Goal: Task Accomplishment & Management: Manage account settings

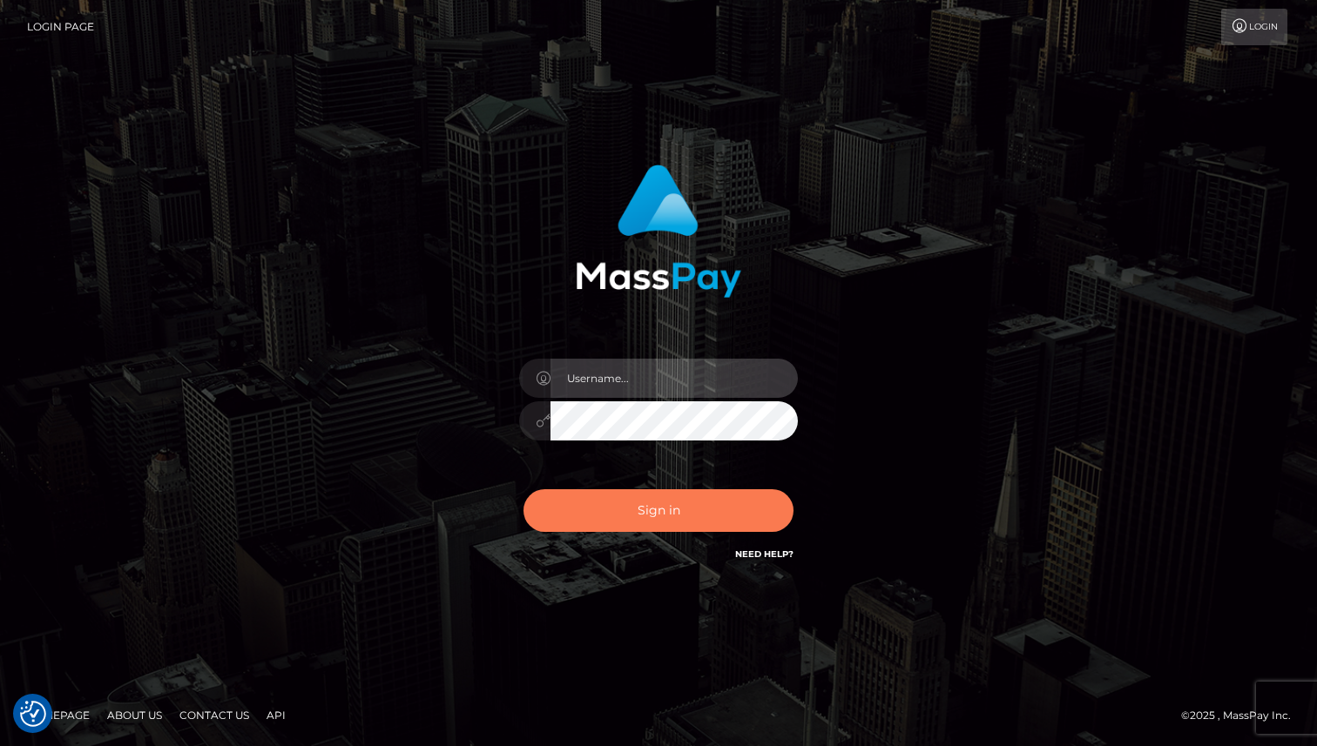
type input "[PERSON_NAME]"
click at [656, 518] on button "Sign in" at bounding box center [658, 511] width 270 height 43
type input "[PERSON_NAME]"
click at [655, 517] on button "Sign in" at bounding box center [658, 511] width 270 height 43
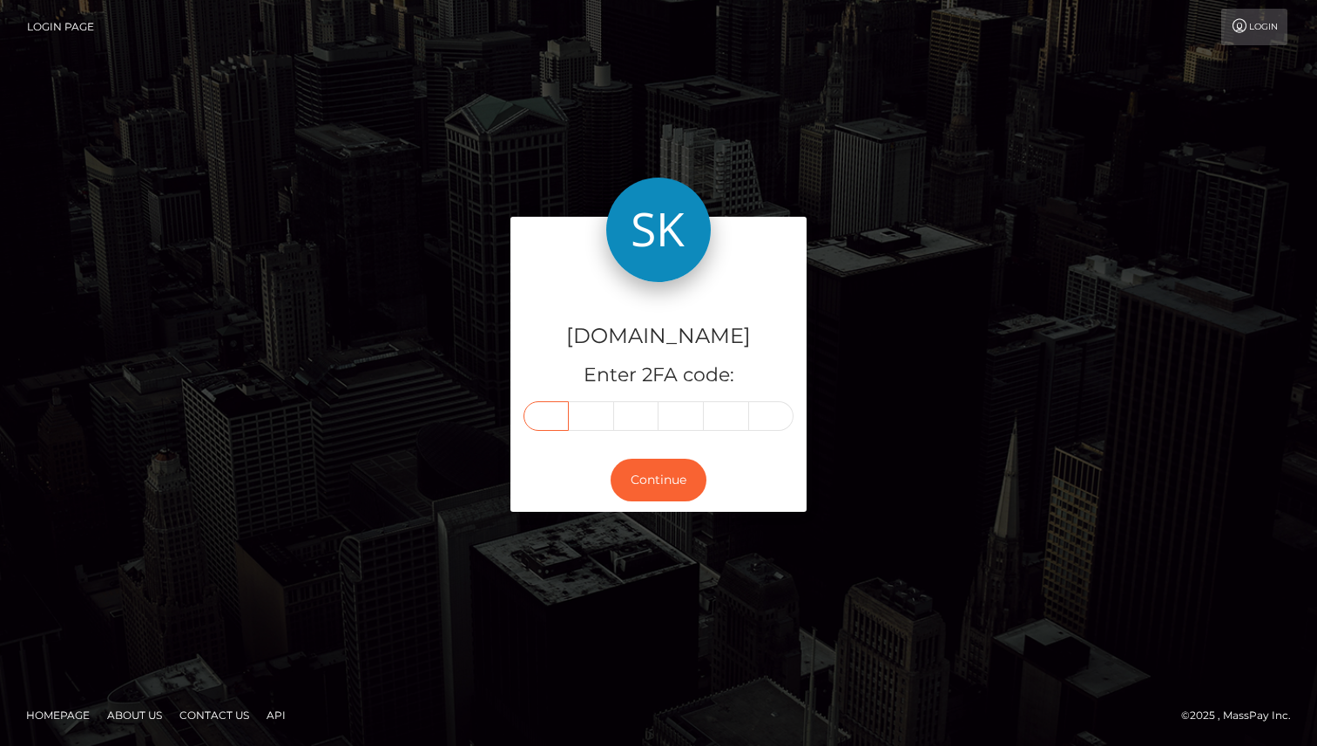
click at [568, 409] on input "text" at bounding box center [545, 417] width 45 height 30
type input "3"
type input "7"
type input "9"
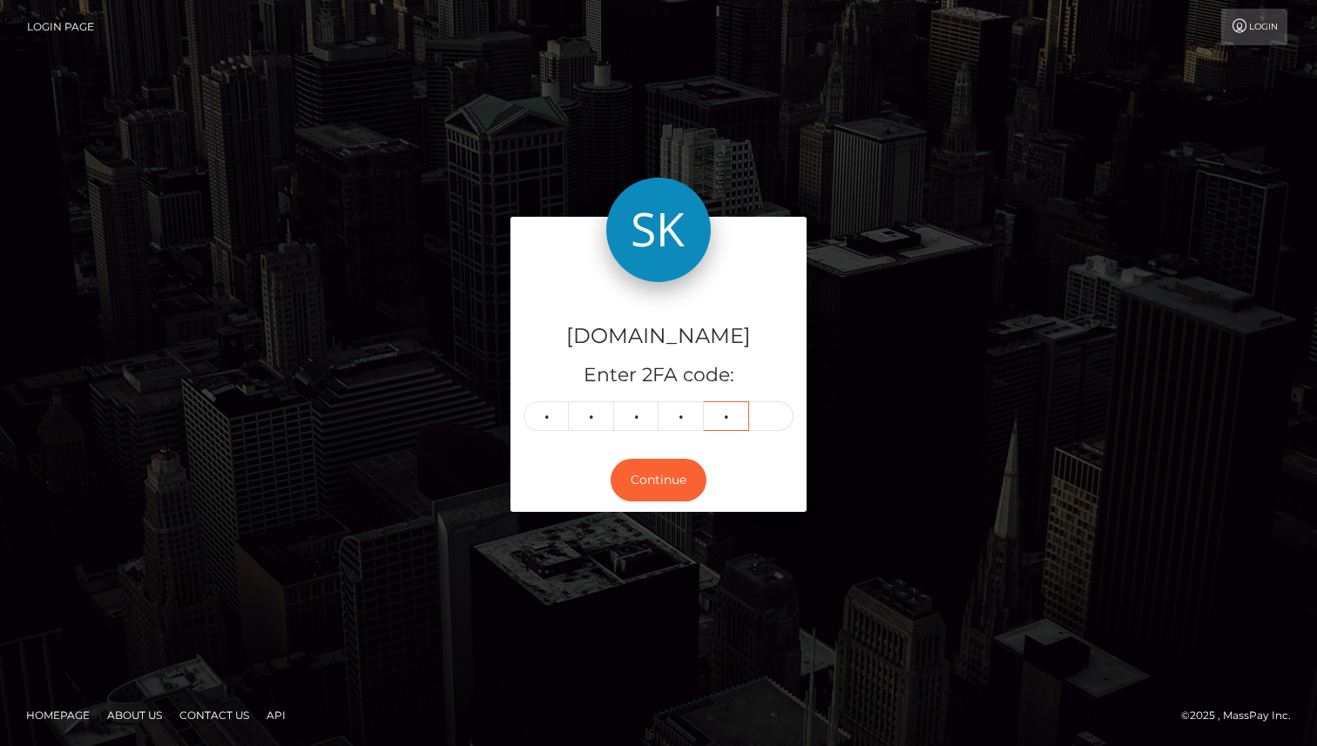
type input "4"
type input "8"
click at [668, 483] on button "Continue" at bounding box center [659, 480] width 96 height 43
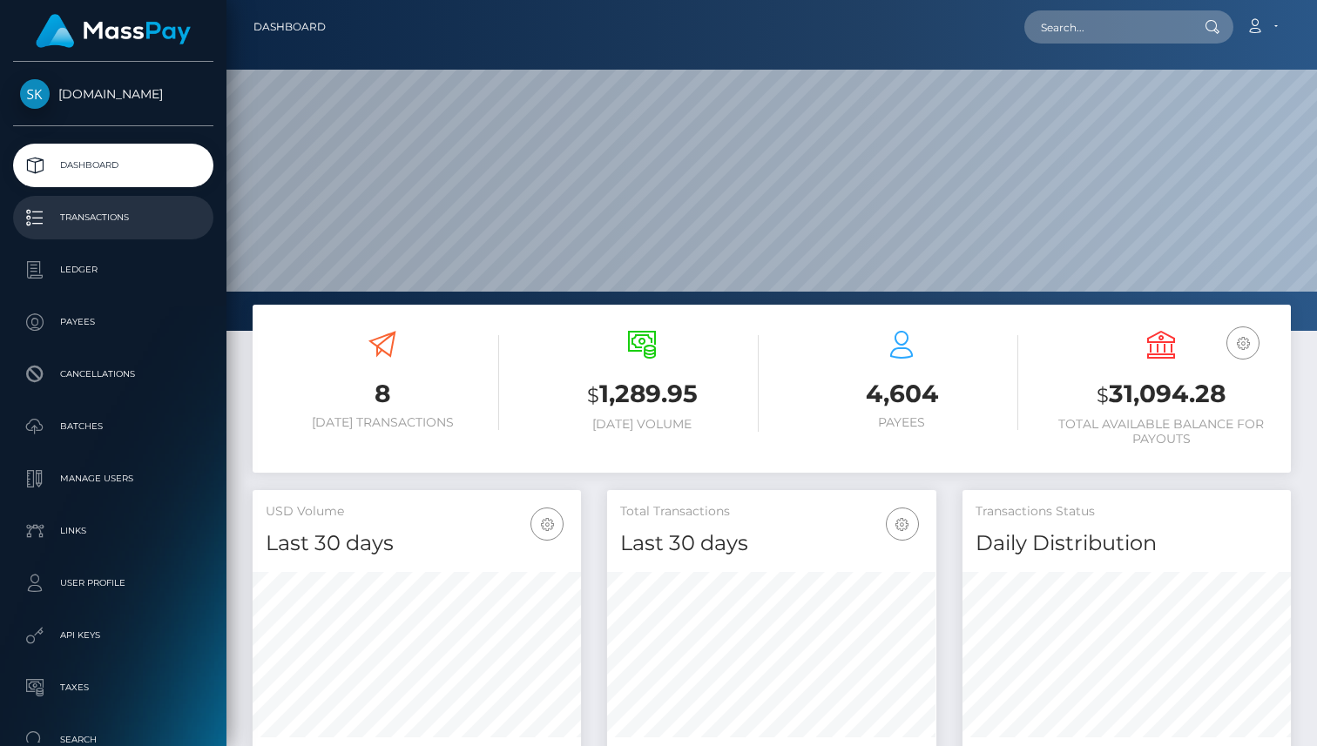
scroll to position [308, 328]
click at [91, 222] on p "Transactions" at bounding box center [113, 218] width 186 height 26
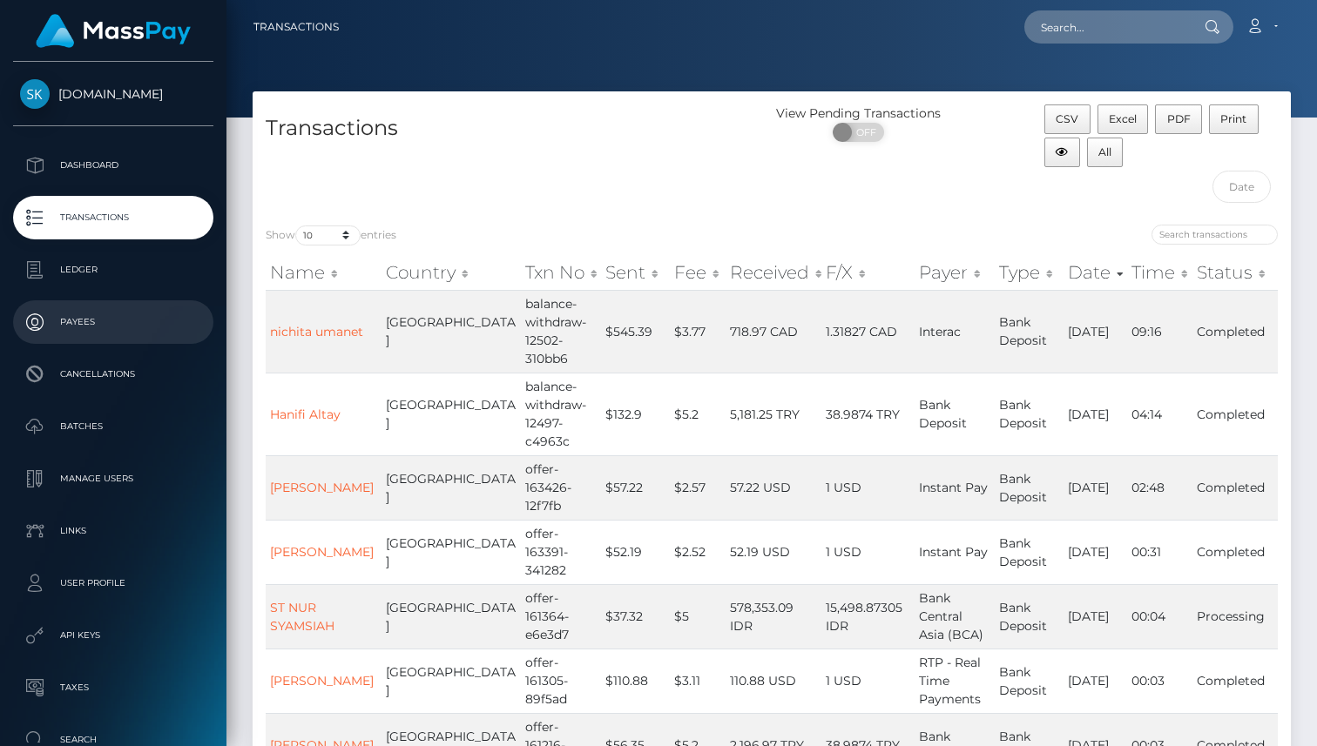
click at [87, 326] on p "Payees" at bounding box center [113, 322] width 186 height 26
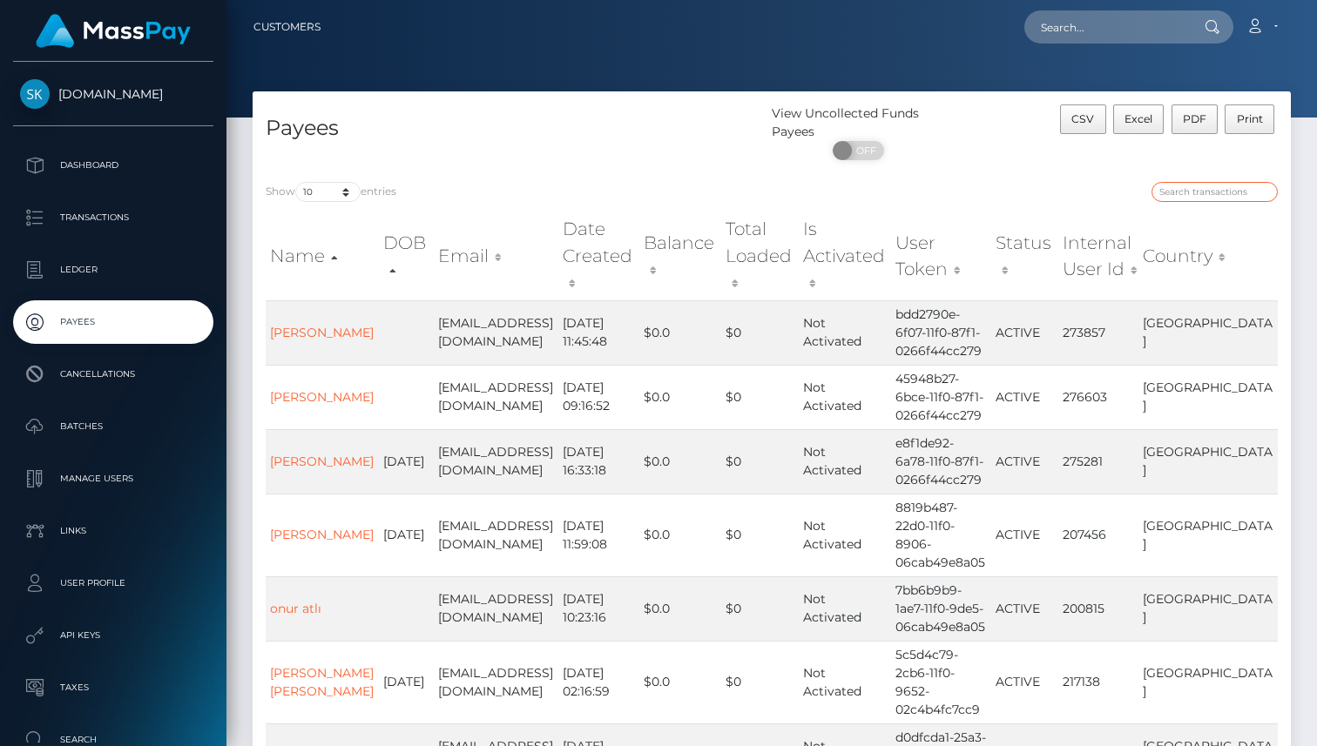
click at [1206, 192] on input "search" at bounding box center [1215, 192] width 126 height 20
paste input "895446"
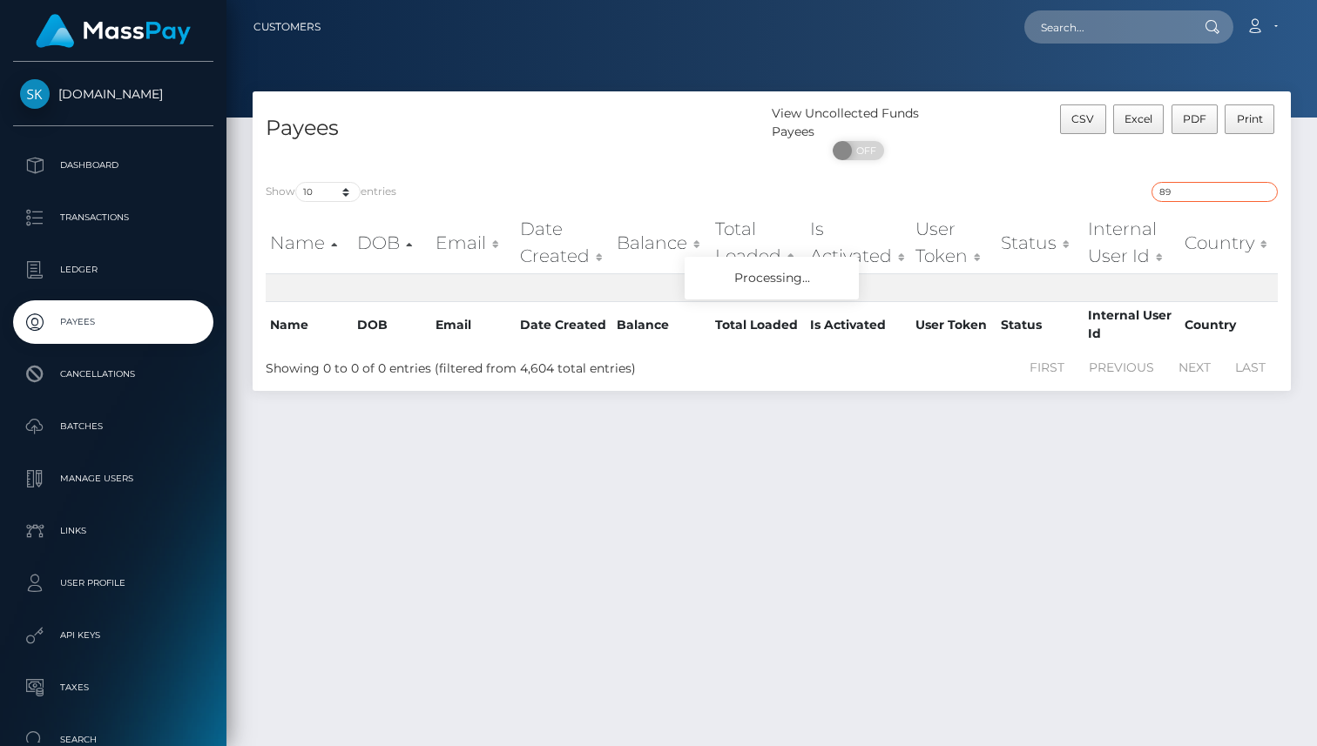
type input "8"
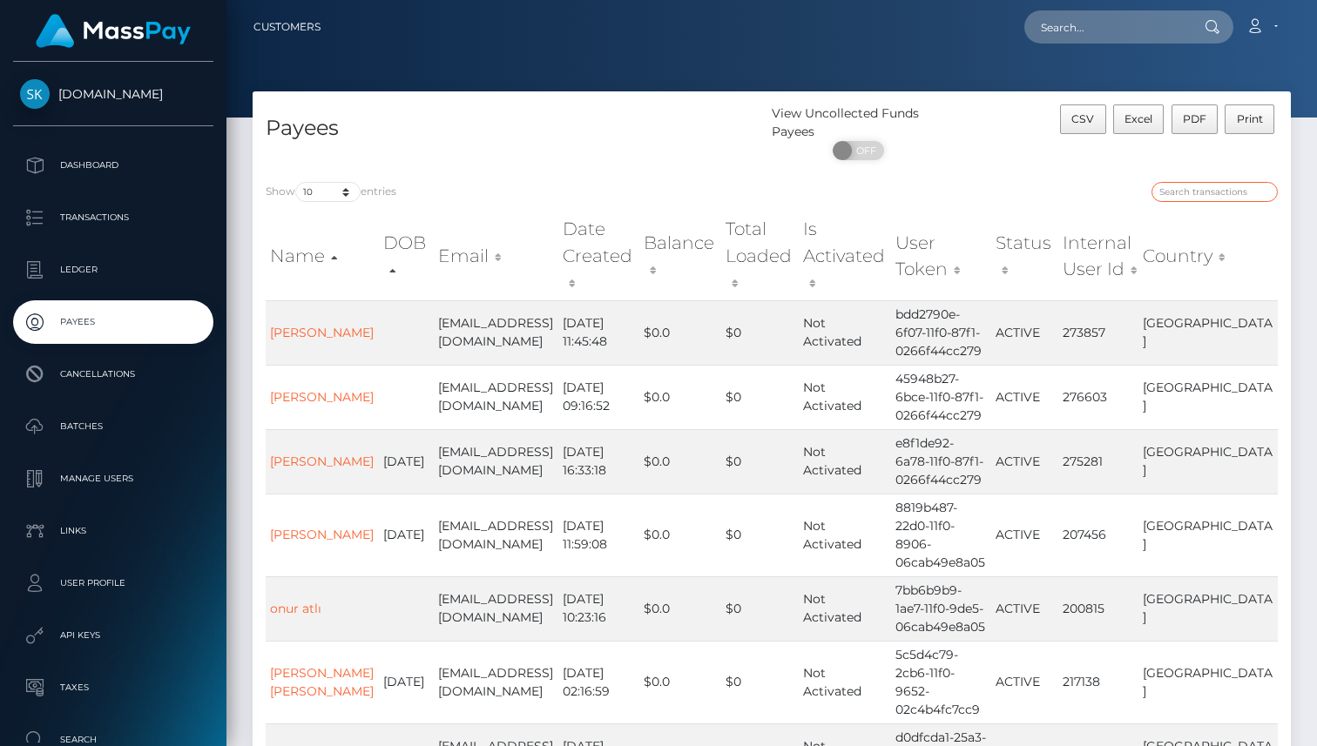
click at [1226, 196] on input "search" at bounding box center [1215, 192] width 126 height 20
paste input "Tran anh"
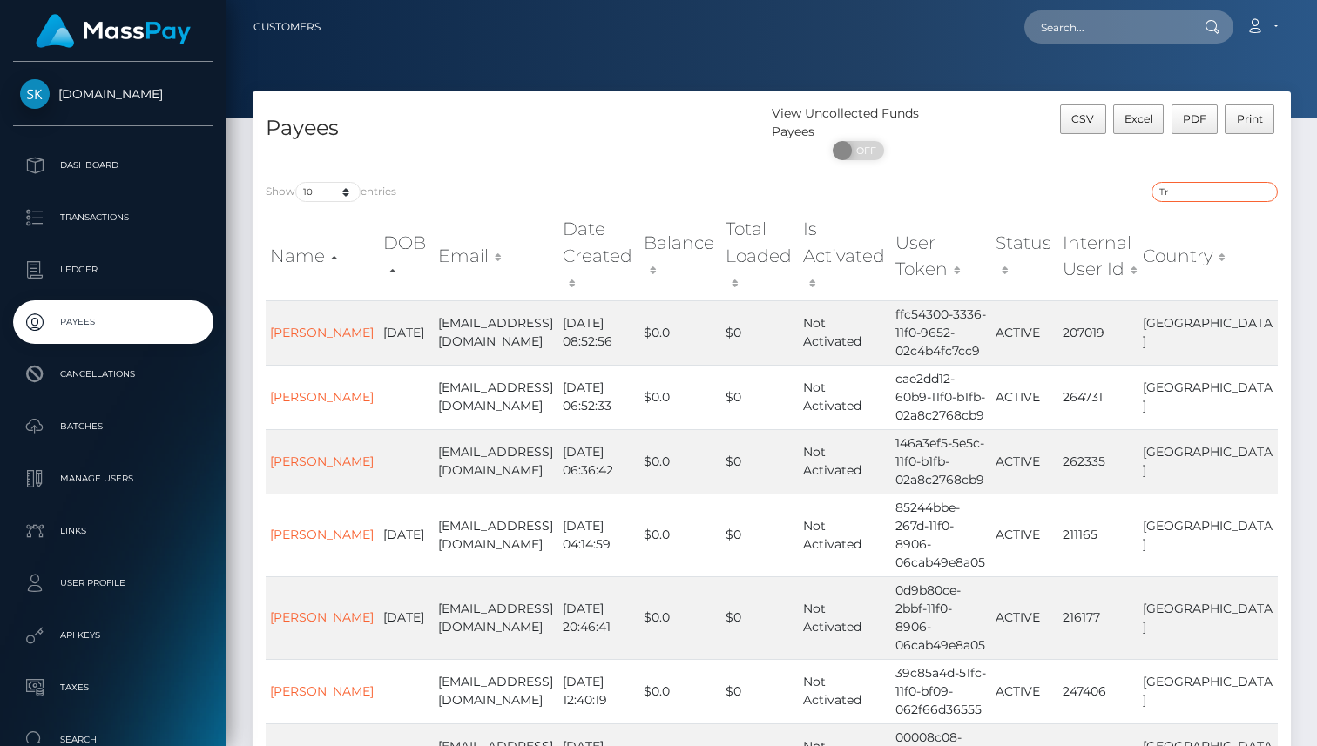
type input "T"
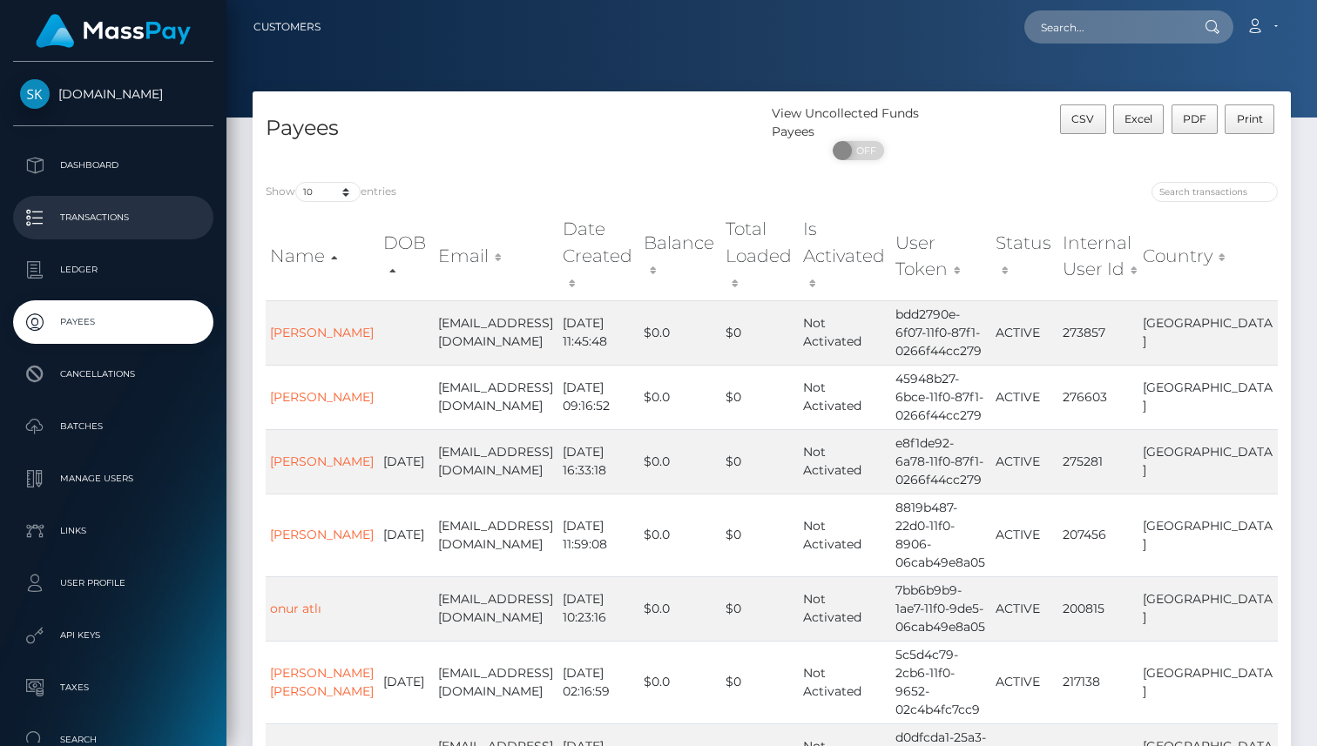
click at [121, 216] on p "Transactions" at bounding box center [113, 218] width 186 height 26
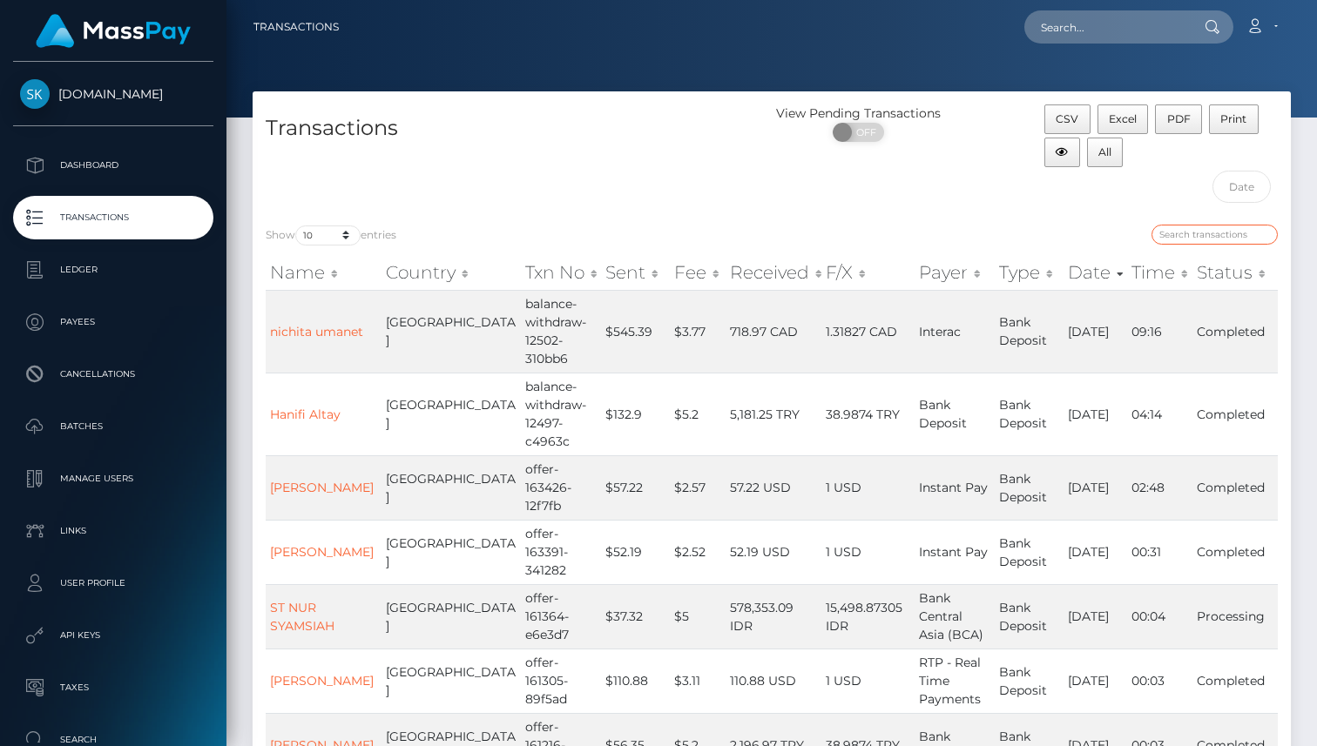
click at [1203, 226] on input "search" at bounding box center [1215, 235] width 126 height 20
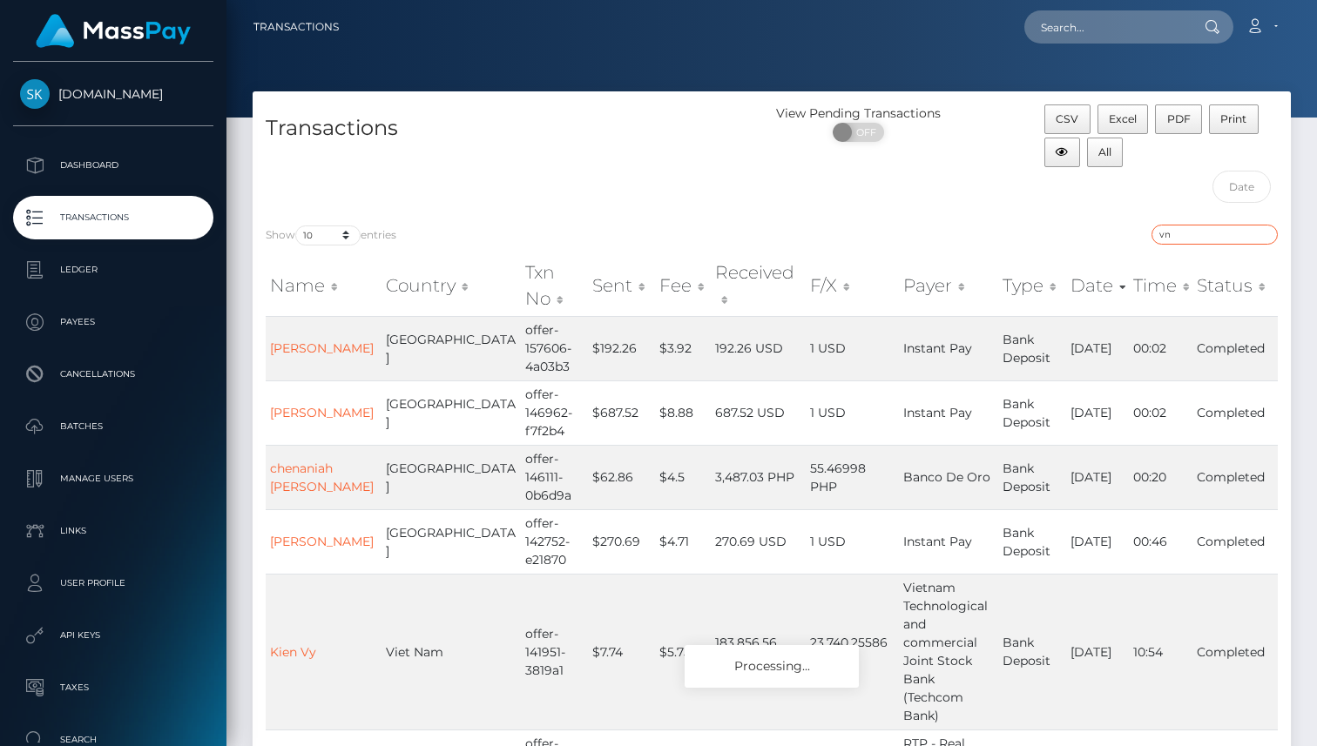
type input "v"
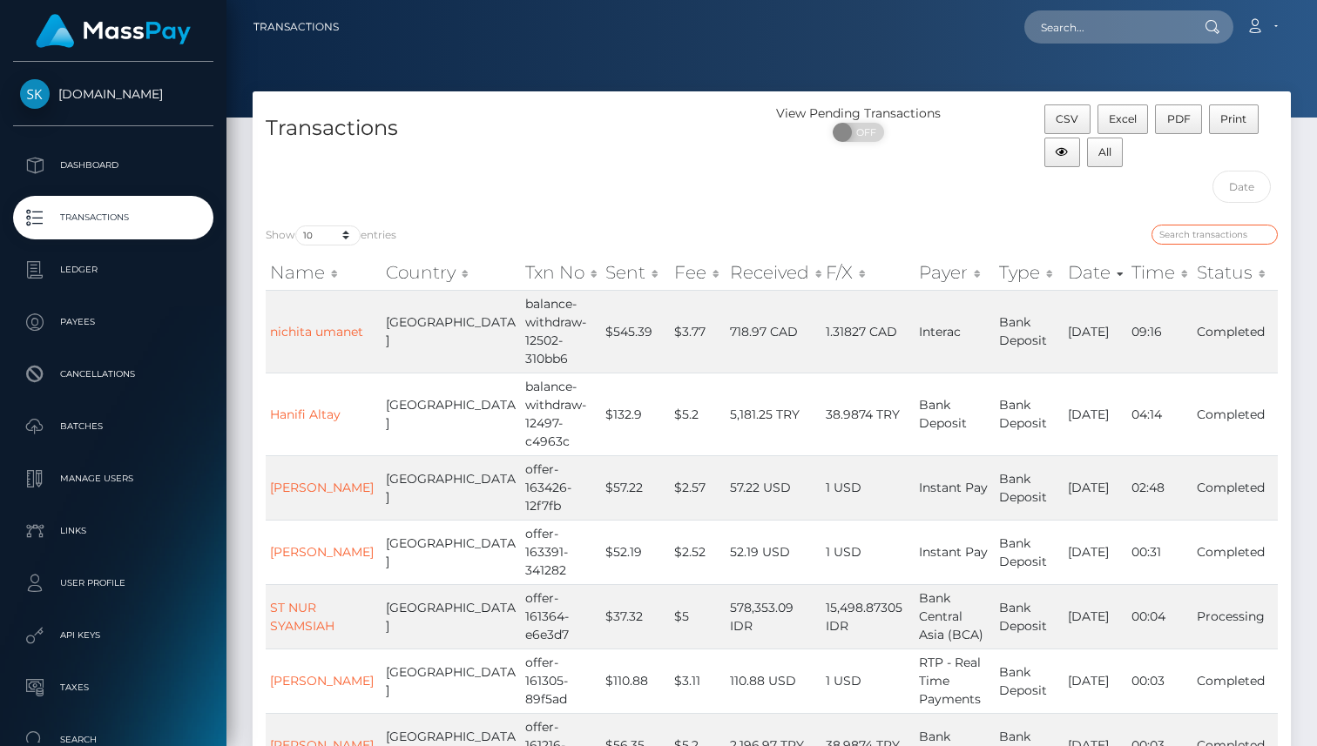
paste input "Tran anh"
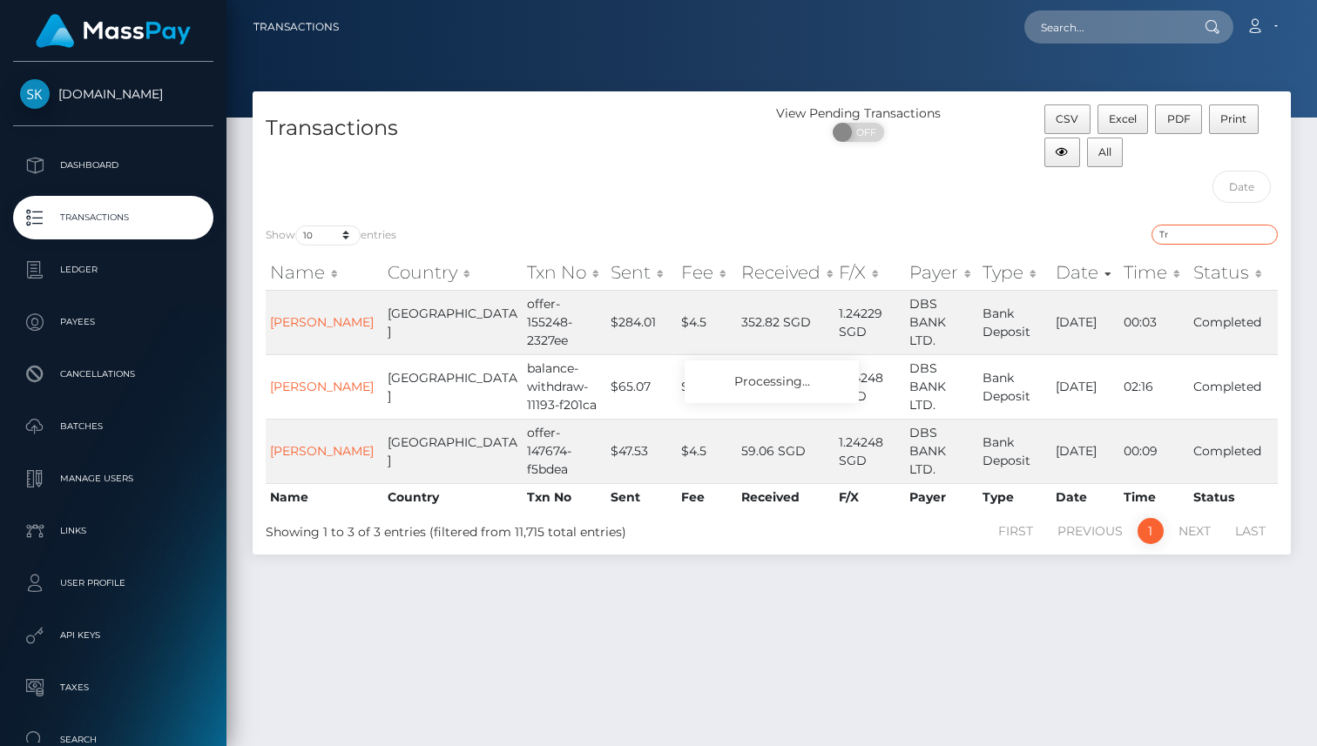
type input "T"
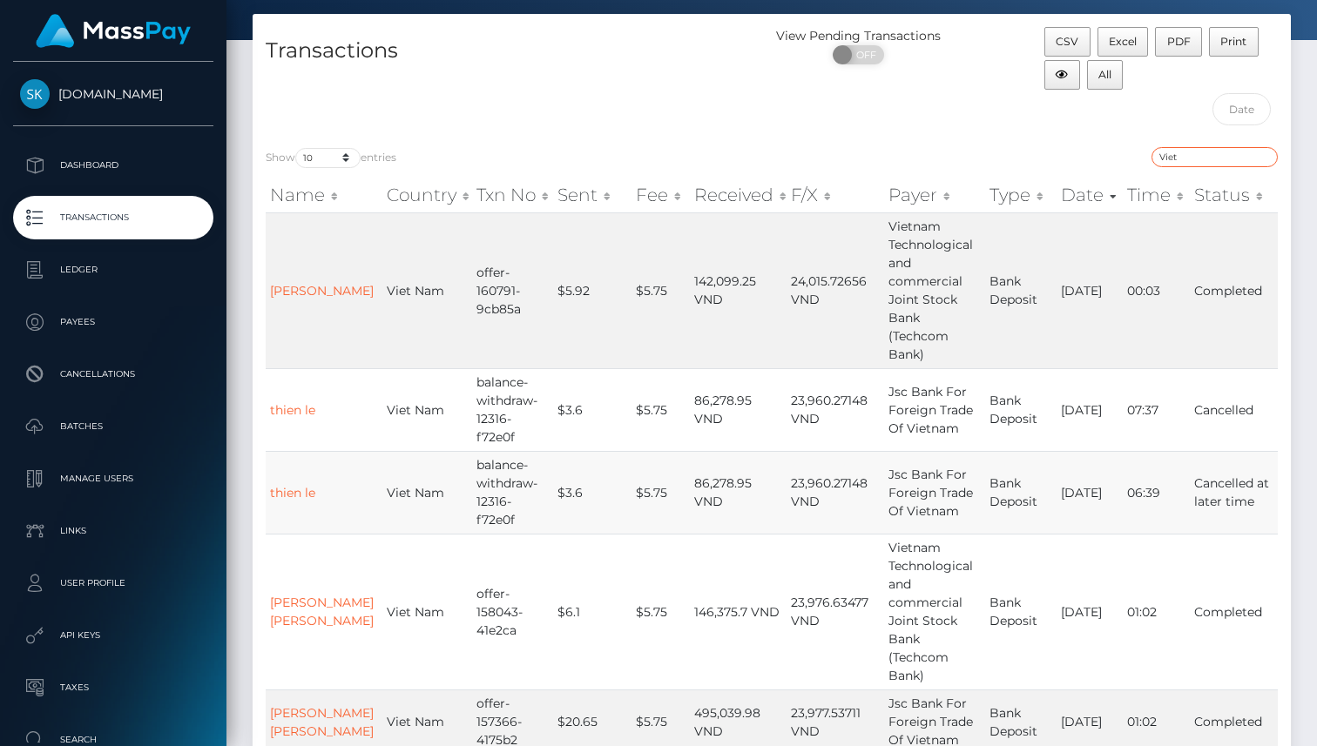
scroll to position [546, 0]
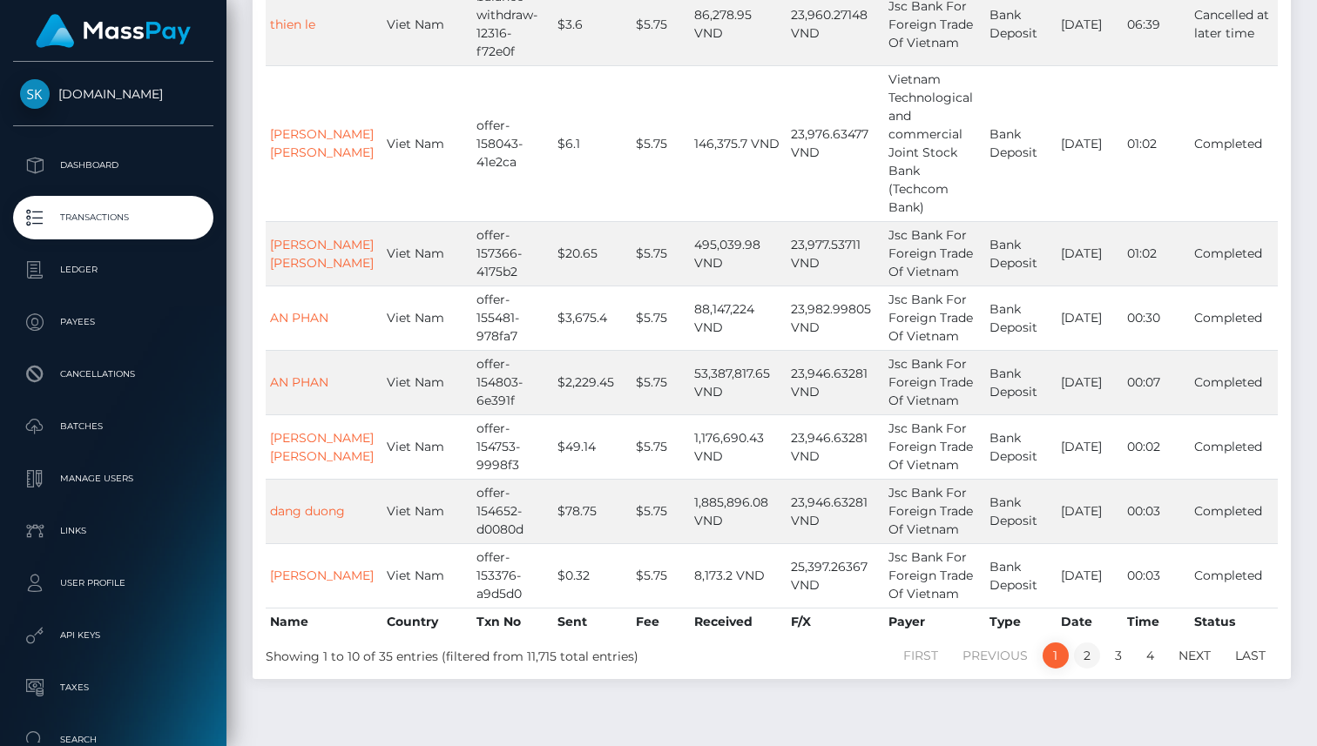
type input "Viet"
click at [1084, 643] on link "2" at bounding box center [1087, 656] width 26 height 26
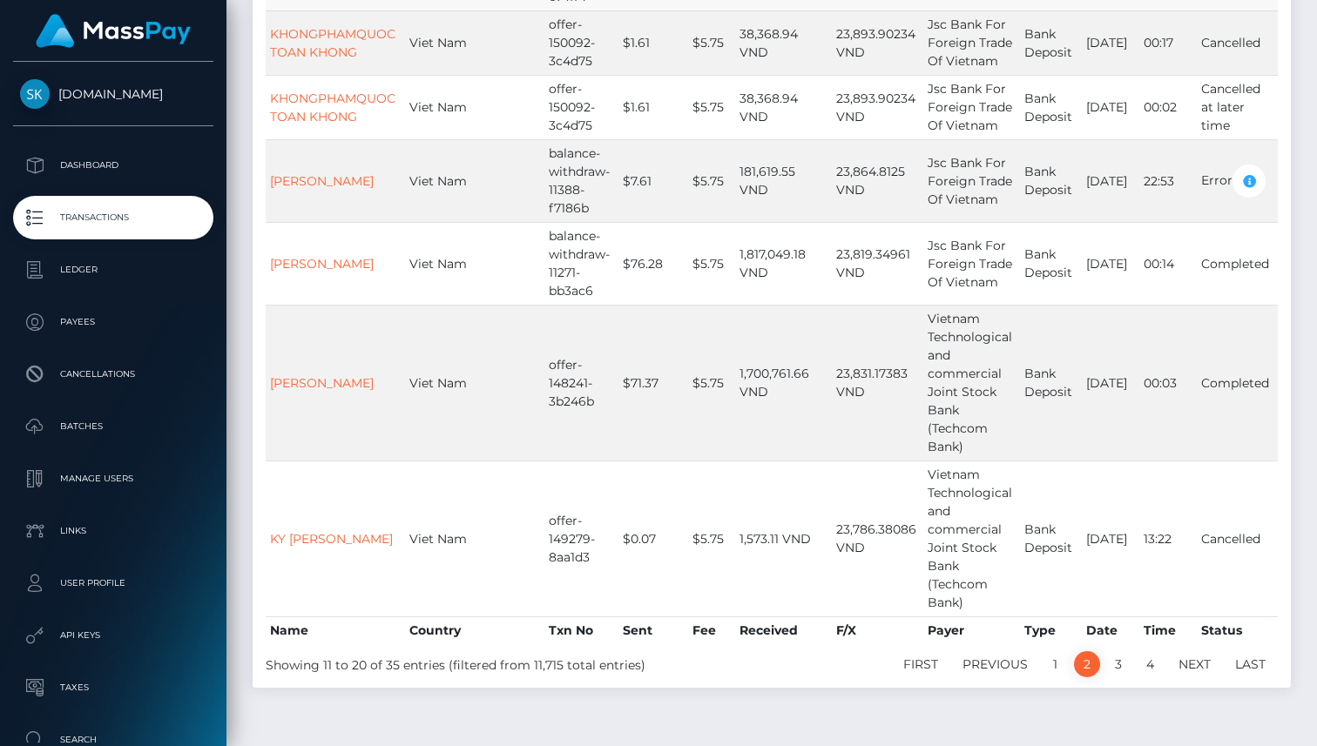
scroll to position [583, 0]
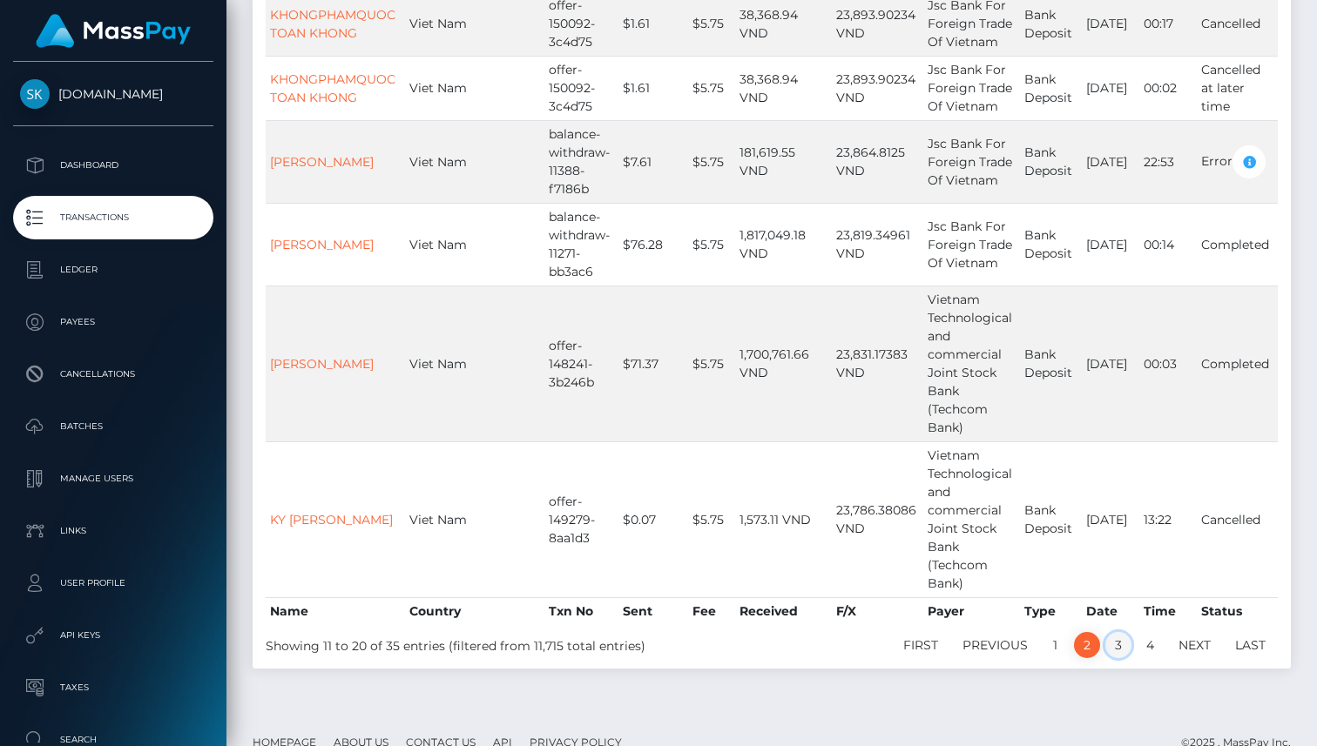
click at [1118, 632] on link "3" at bounding box center [1118, 645] width 26 height 26
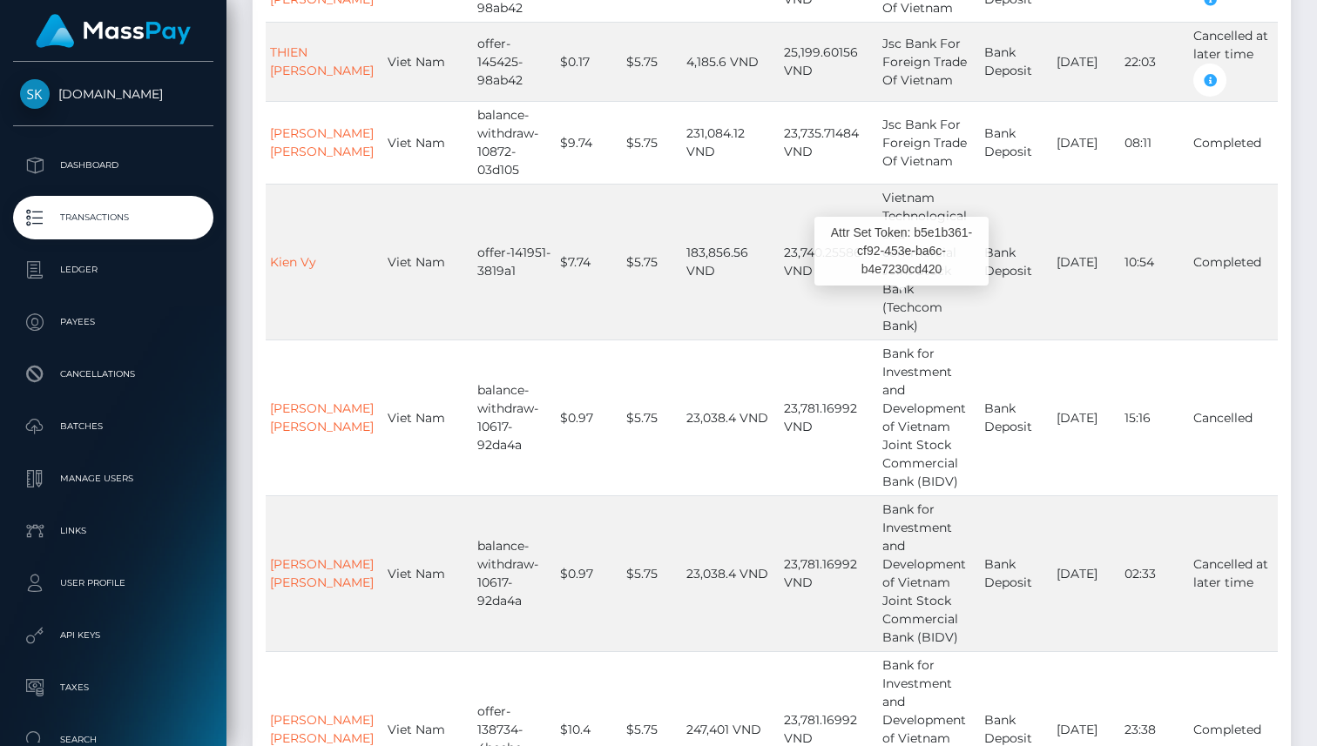
scroll to position [890, 0]
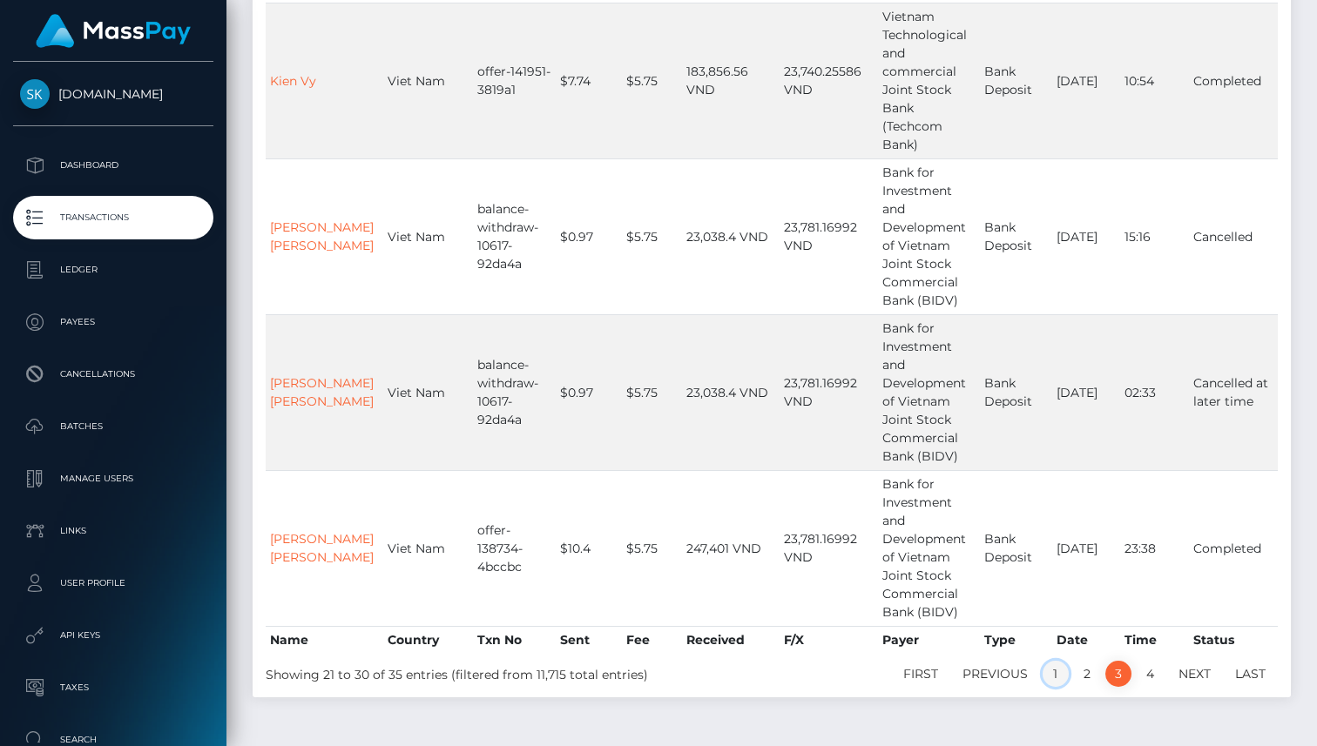
click at [1053, 661] on link "1" at bounding box center [1056, 674] width 26 height 26
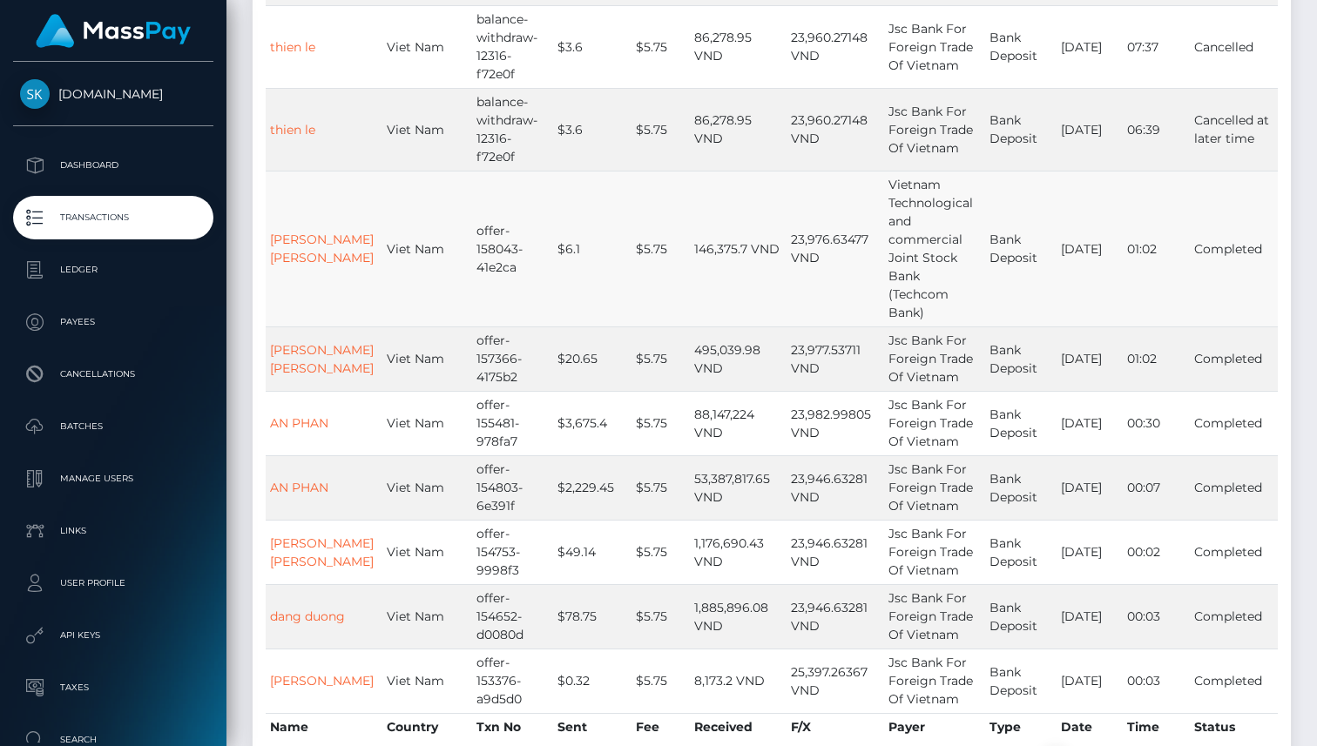
scroll to position [440, 0]
